Goal: Task Accomplishment & Management: Use online tool/utility

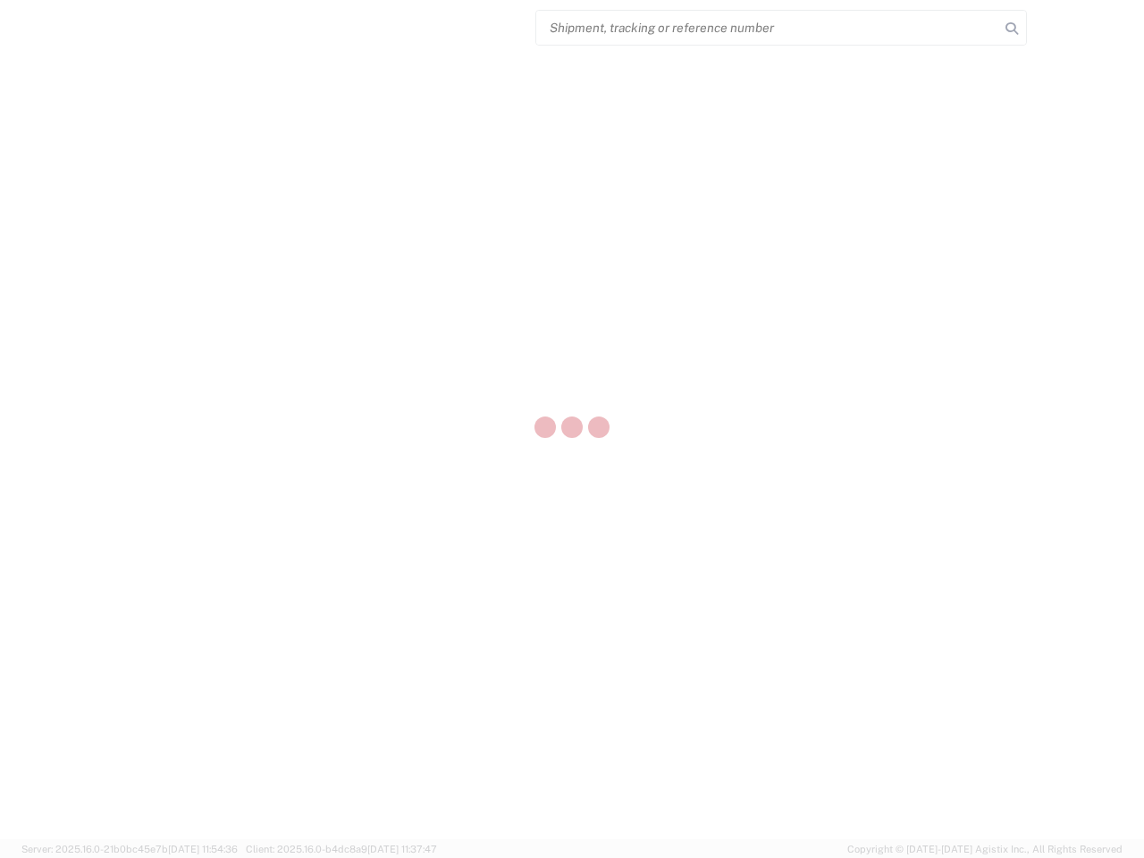
select select "US"
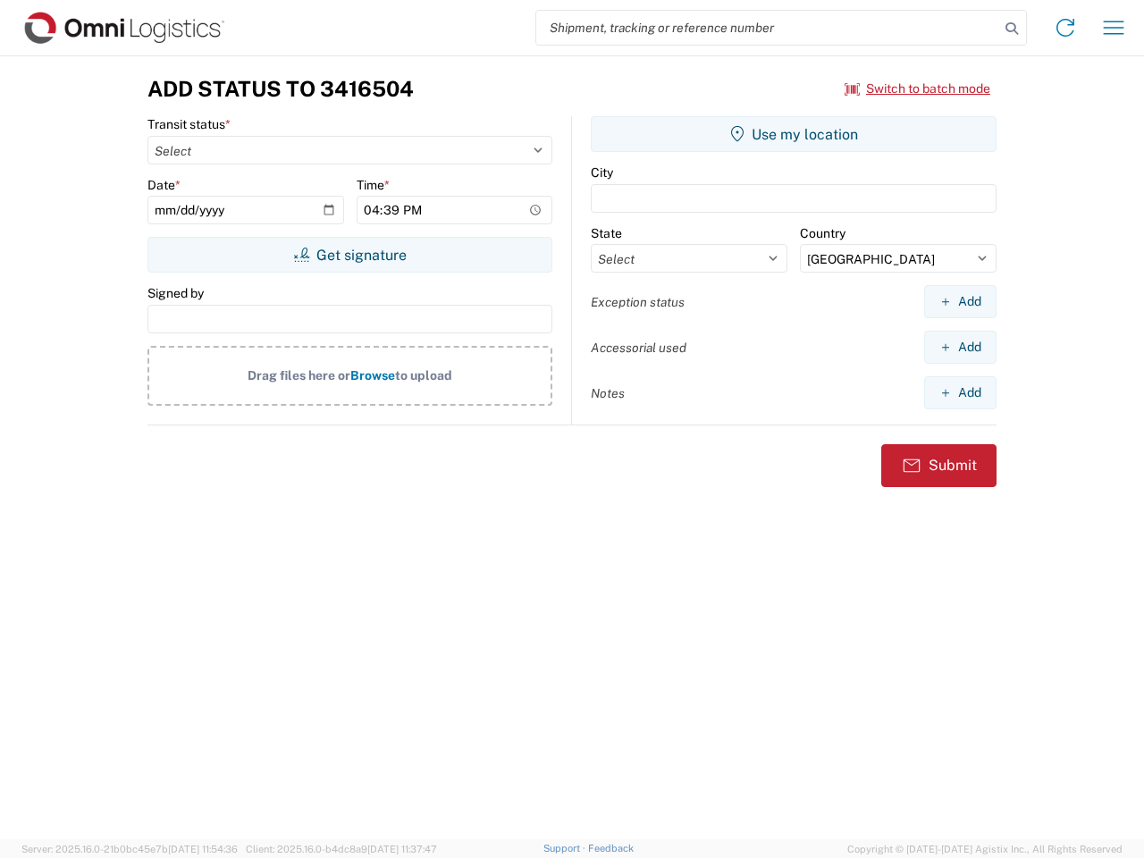
click at [768, 28] on input "search" at bounding box center [767, 28] width 463 height 34
click at [1012, 29] on icon at bounding box center [1011, 28] width 25 height 25
click at [1065, 28] on icon at bounding box center [1065, 27] width 29 height 29
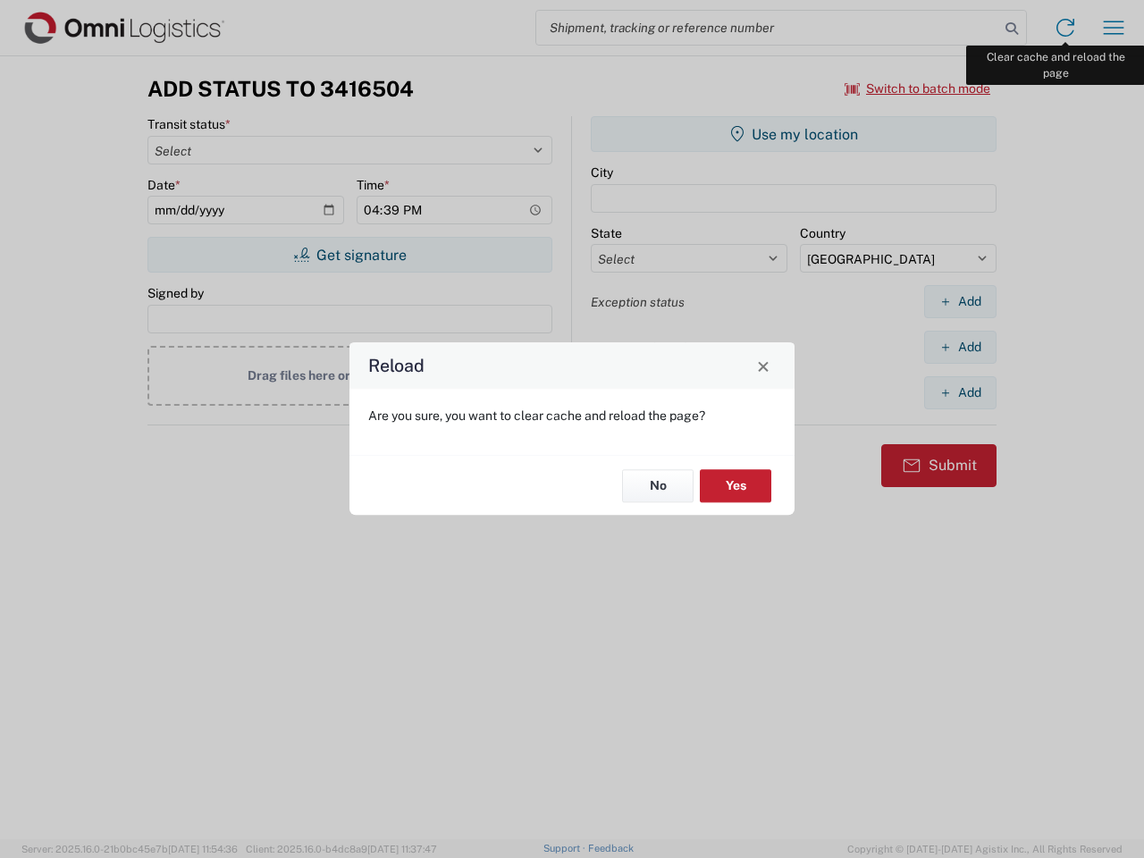
click at [1114, 28] on div "Reload Are you sure, you want to clear cache and reload the page? No Yes" at bounding box center [572, 429] width 1144 height 858
click at [918, 88] on div "Reload Are you sure, you want to clear cache and reload the page? No Yes" at bounding box center [572, 429] width 1144 height 858
click at [349, 255] on div "Reload Are you sure, you want to clear cache and reload the page? No Yes" at bounding box center [572, 429] width 1144 height 858
click at [794, 134] on div "Reload Are you sure, you want to clear cache and reload the page? No Yes" at bounding box center [572, 429] width 1144 height 858
click at [960, 301] on div "Reload Are you sure, you want to clear cache and reload the page? No Yes" at bounding box center [572, 429] width 1144 height 858
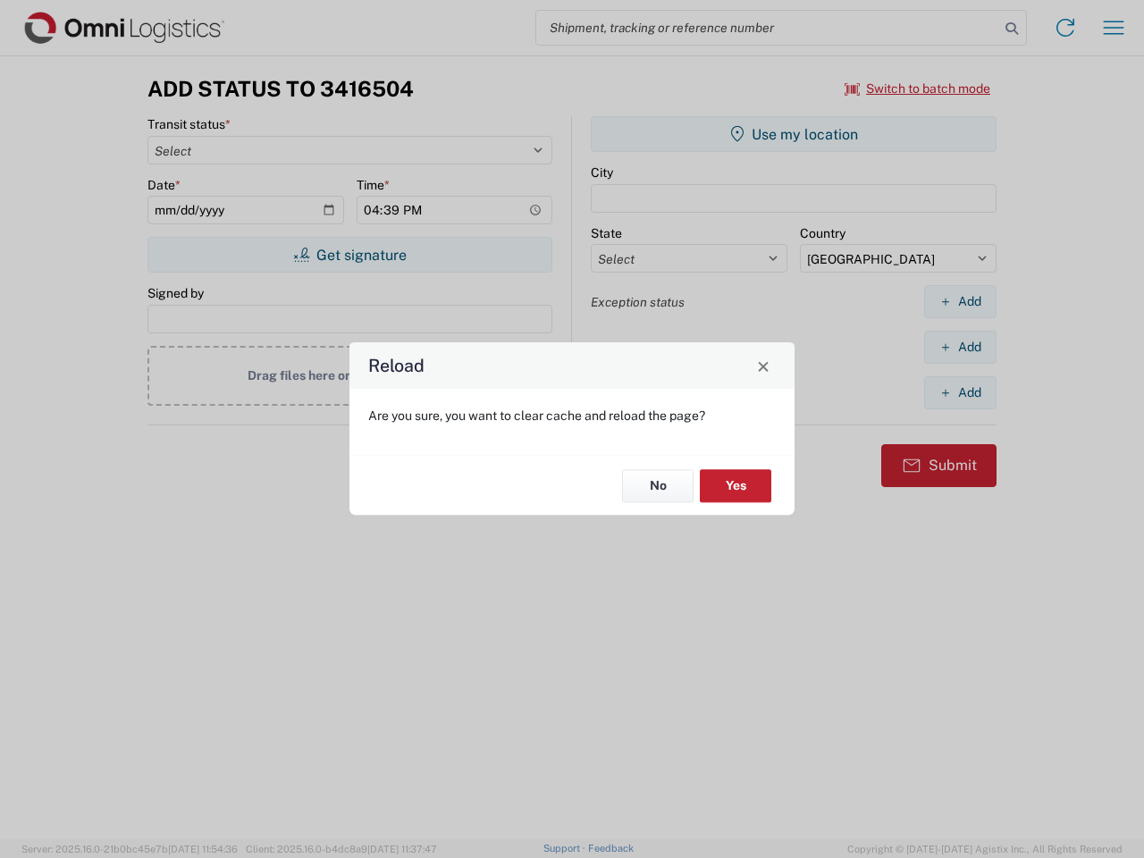
click at [960, 347] on div "Reload Are you sure, you want to clear cache and reload the page? No Yes" at bounding box center [572, 429] width 1144 height 858
click at [960, 392] on div "Reload Are you sure, you want to clear cache and reload the page? No Yes" at bounding box center [572, 429] width 1144 height 858
